Goal: Contribute content

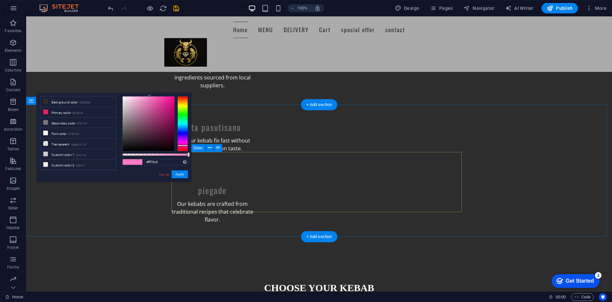
scroll to position [564, 0]
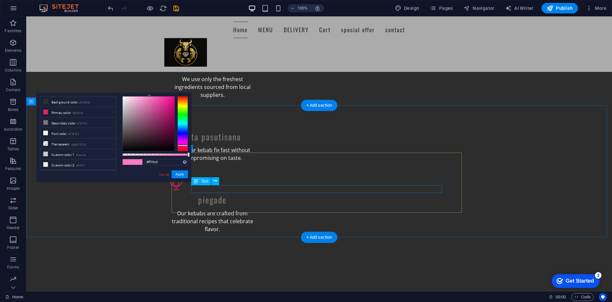
drag, startPoint x: 361, startPoint y: 189, endPoint x: 229, endPoint y: 189, distance: 131.9
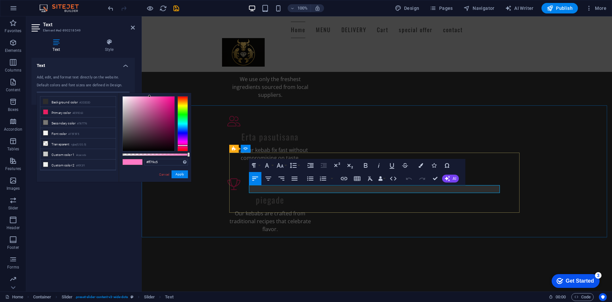
copy p "Every bite is packed with flavor. We hope that you can't get enough ..."
